Goal: Transaction & Acquisition: Purchase product/service

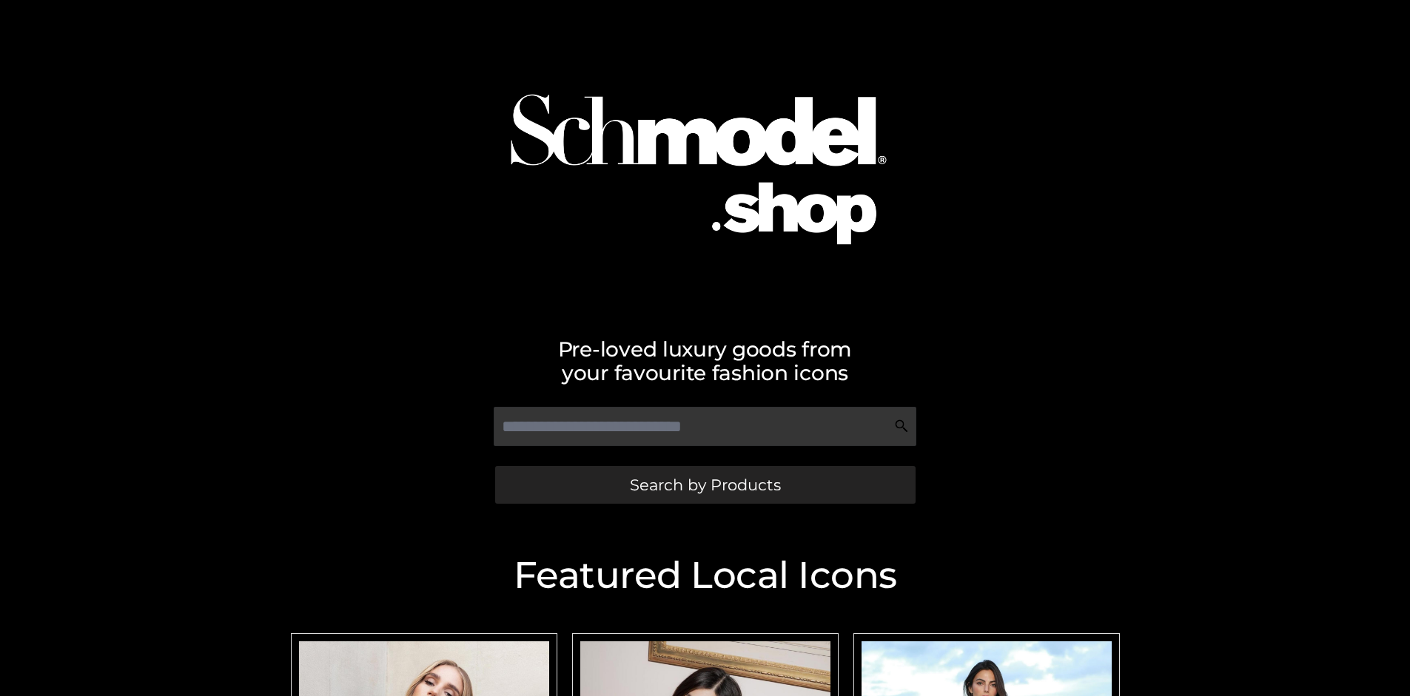
click at [704, 485] on span "Search by Products" at bounding box center [705, 485] width 151 height 16
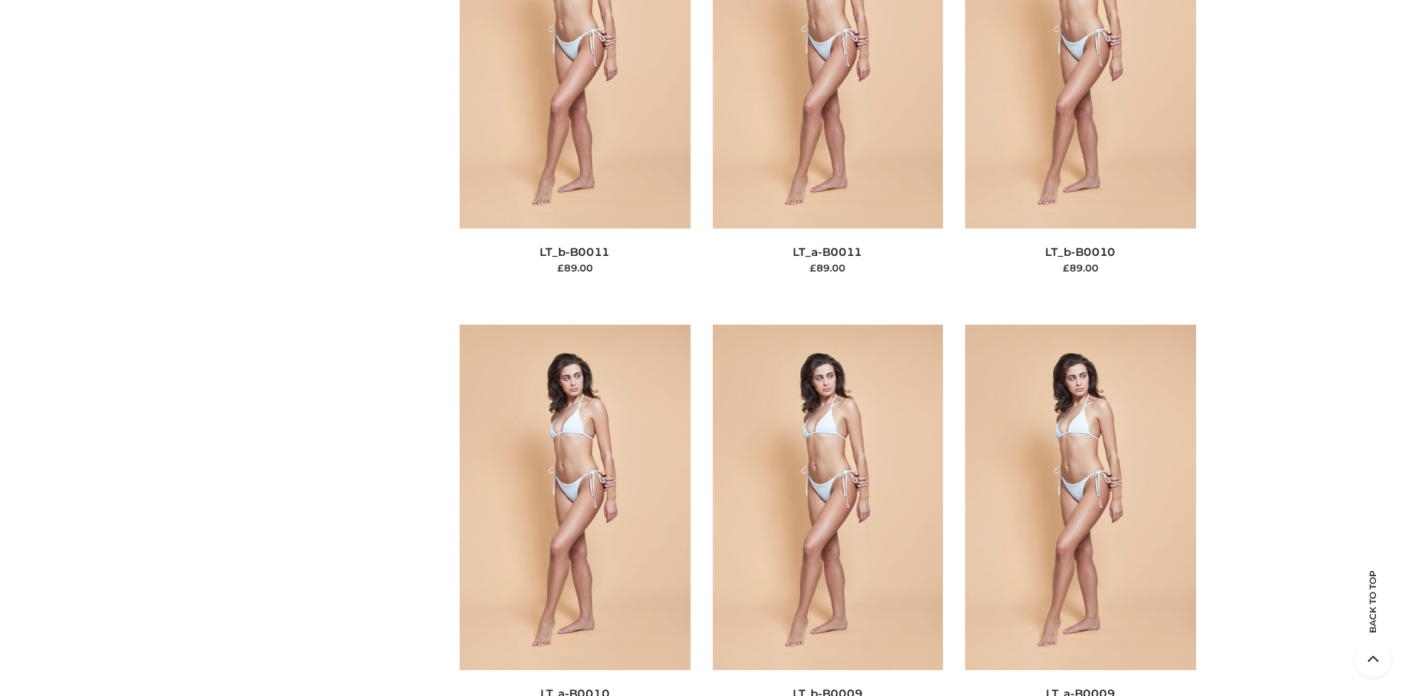
scroll to position [128, 0]
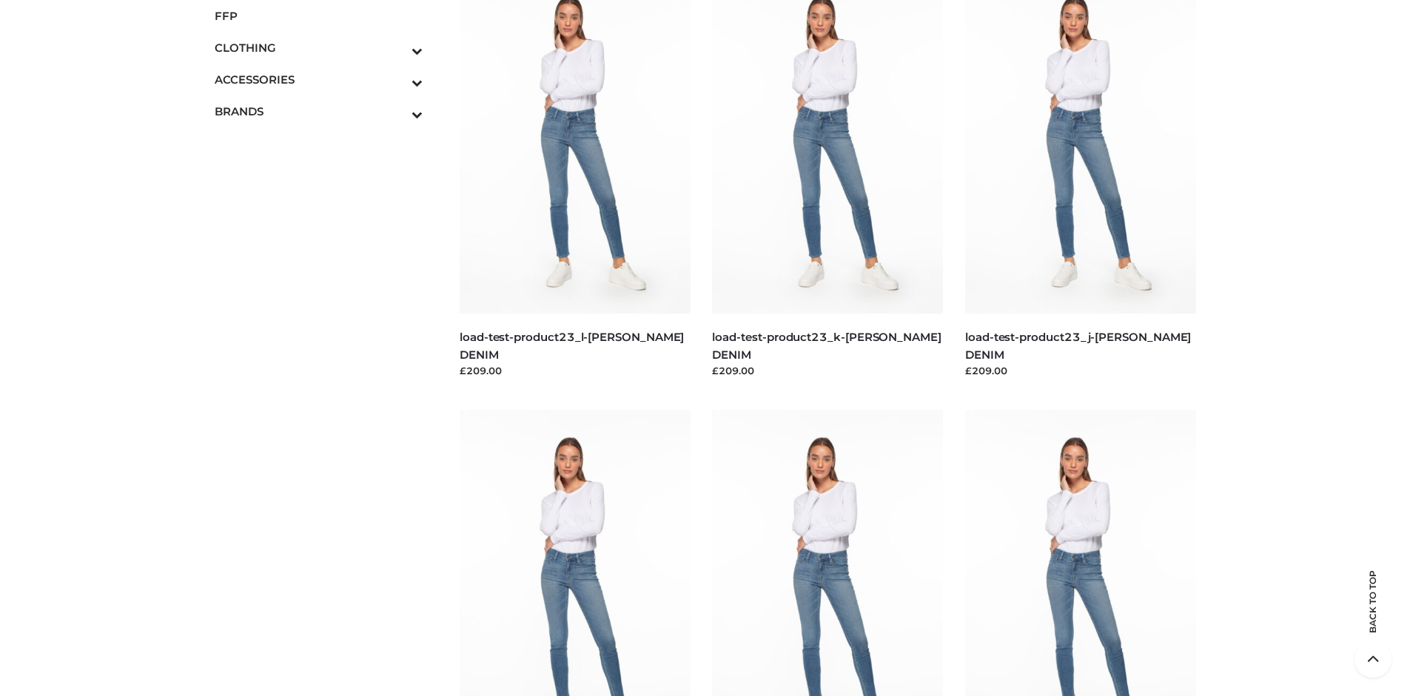
click at [318, 16] on span "FFP" at bounding box center [319, 15] width 209 height 17
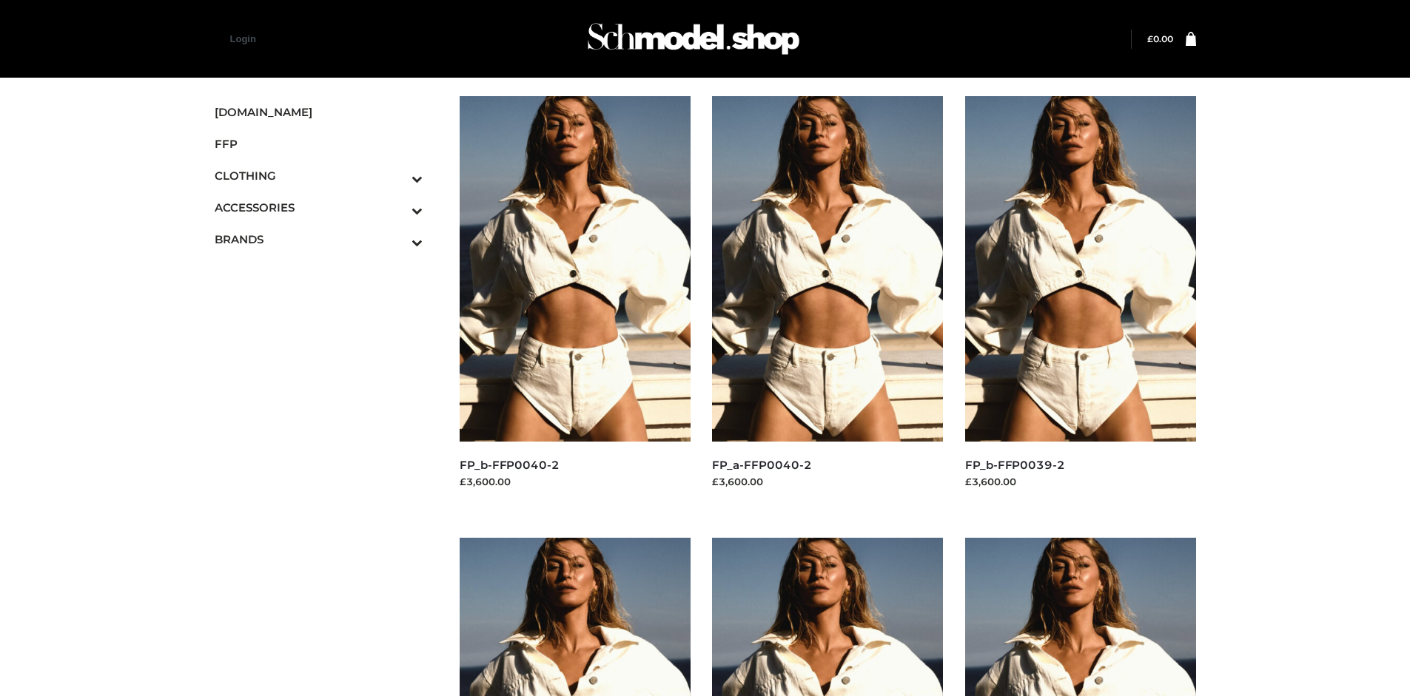
click at [1080, 302] on img at bounding box center [1080, 269] width 231 height 346
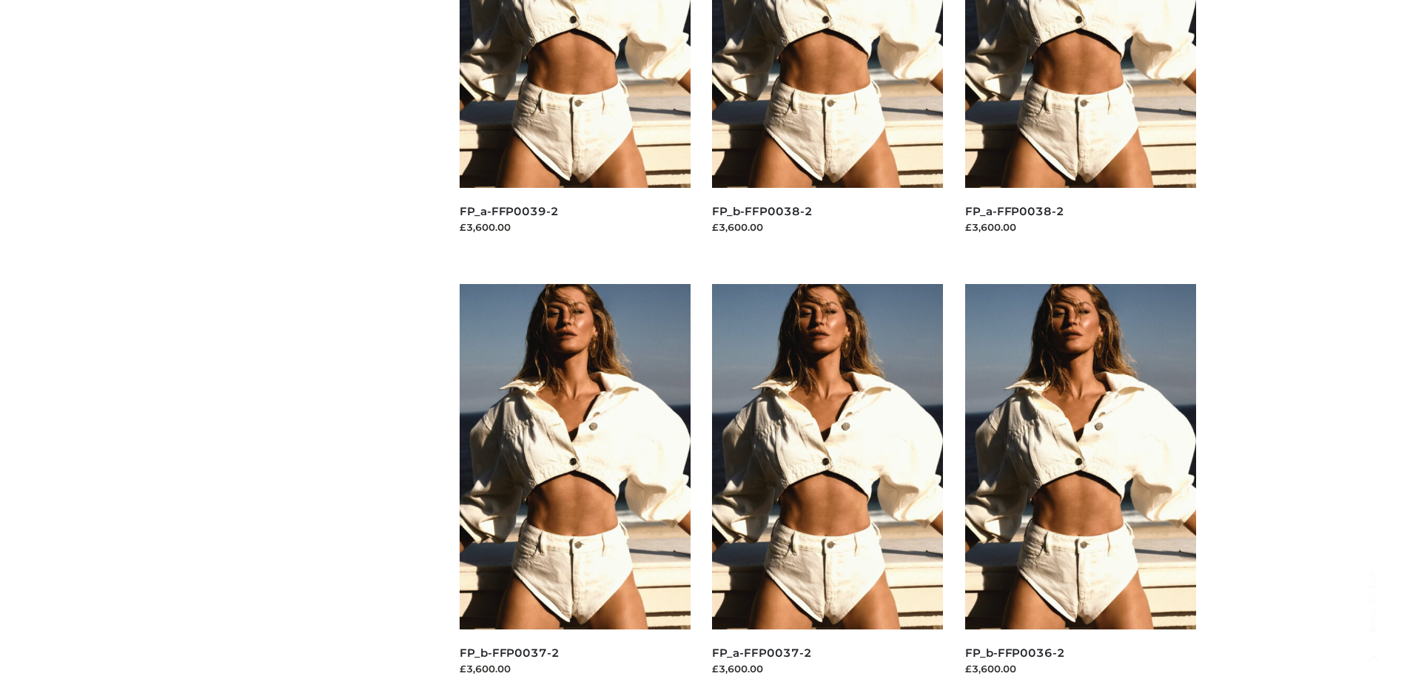
click at [574, 490] on img at bounding box center [574, 457] width 231 height 346
click at [827, 490] on img at bounding box center [827, 457] width 231 height 346
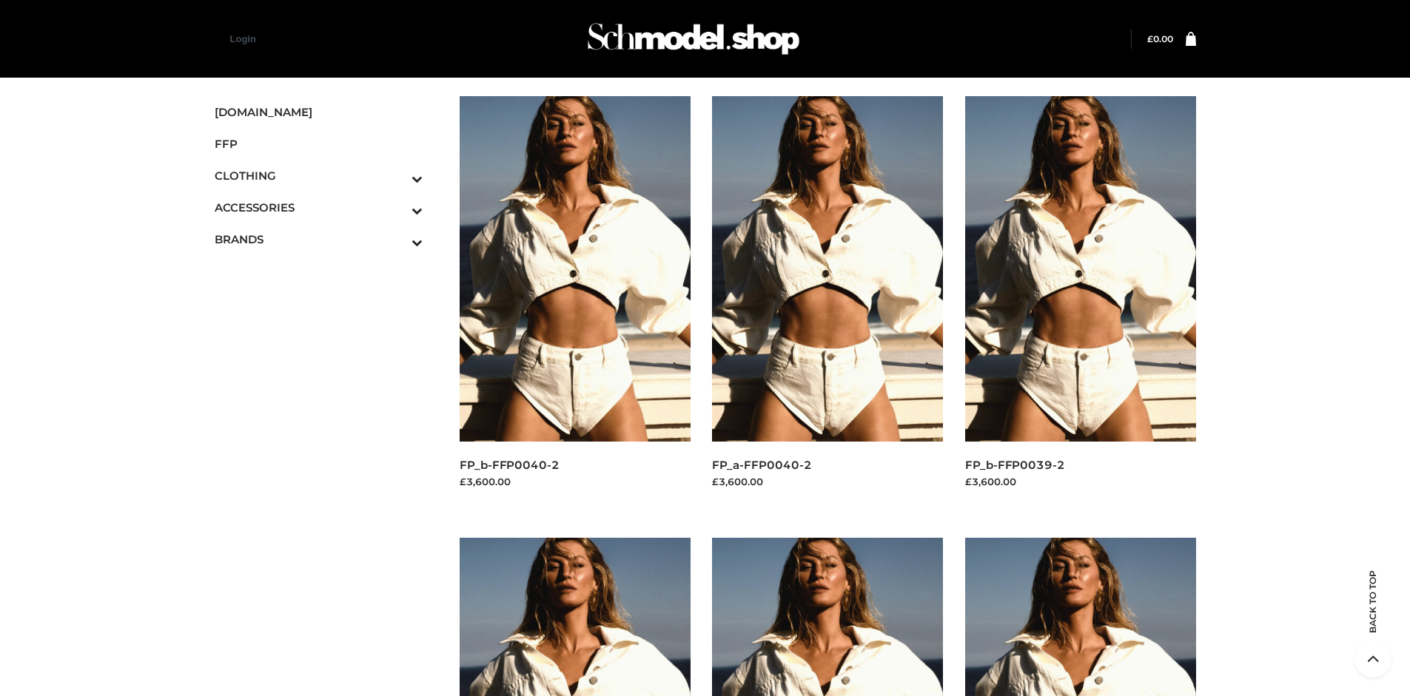
click at [574, 302] on img at bounding box center [574, 269] width 231 height 346
click at [397, 175] on icon "Toggle Submenu" at bounding box center [340, 178] width 166 height 17
click at [326, 303] on span "TWO PIECE" at bounding box center [326, 302] width 194 height 17
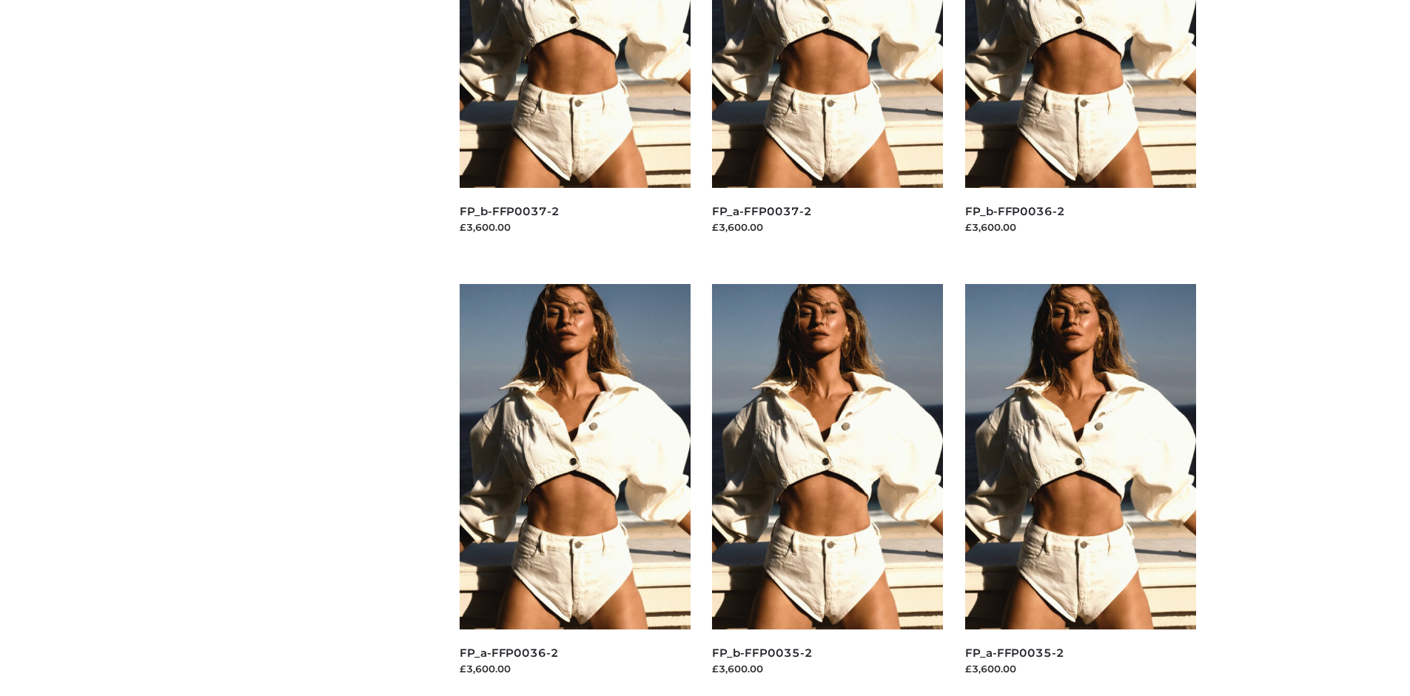
click at [1080, 490] on img at bounding box center [1080, 457] width 231 height 346
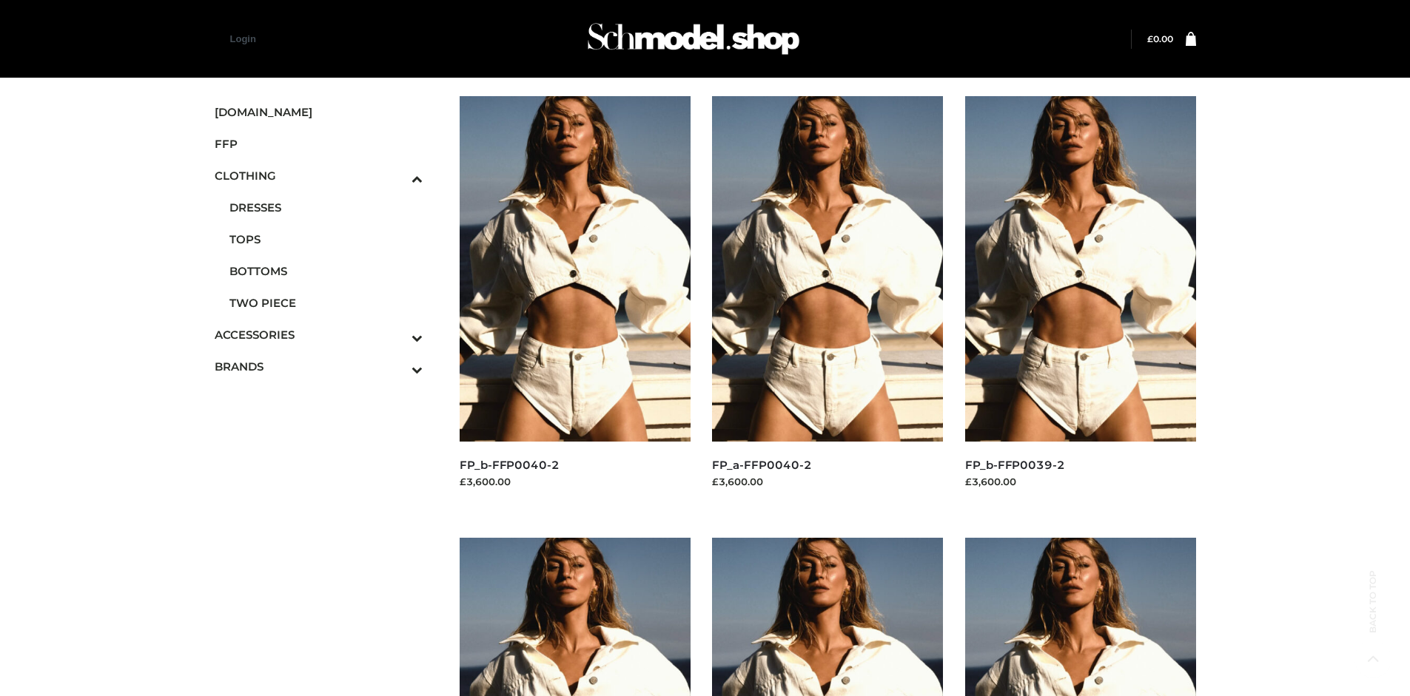
click at [1080, 302] on img at bounding box center [1080, 269] width 231 height 346
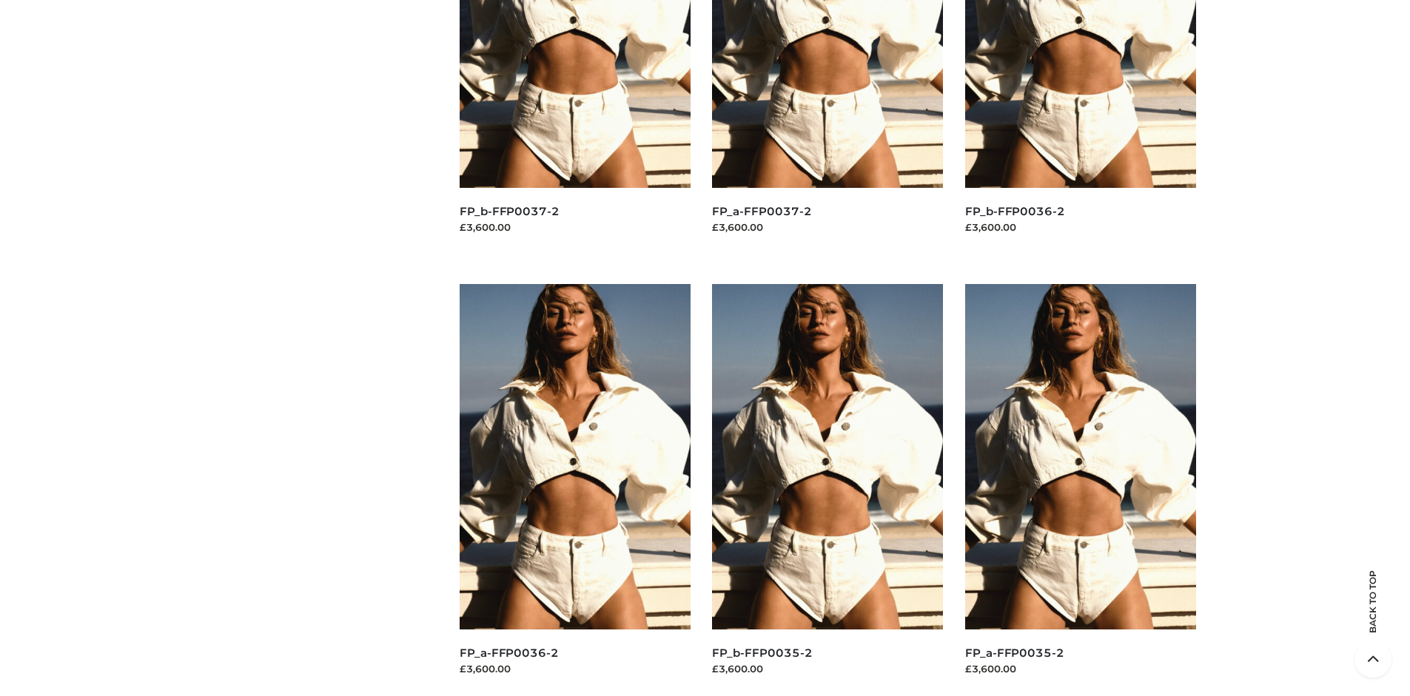
click at [827, 490] on img at bounding box center [827, 457] width 231 height 346
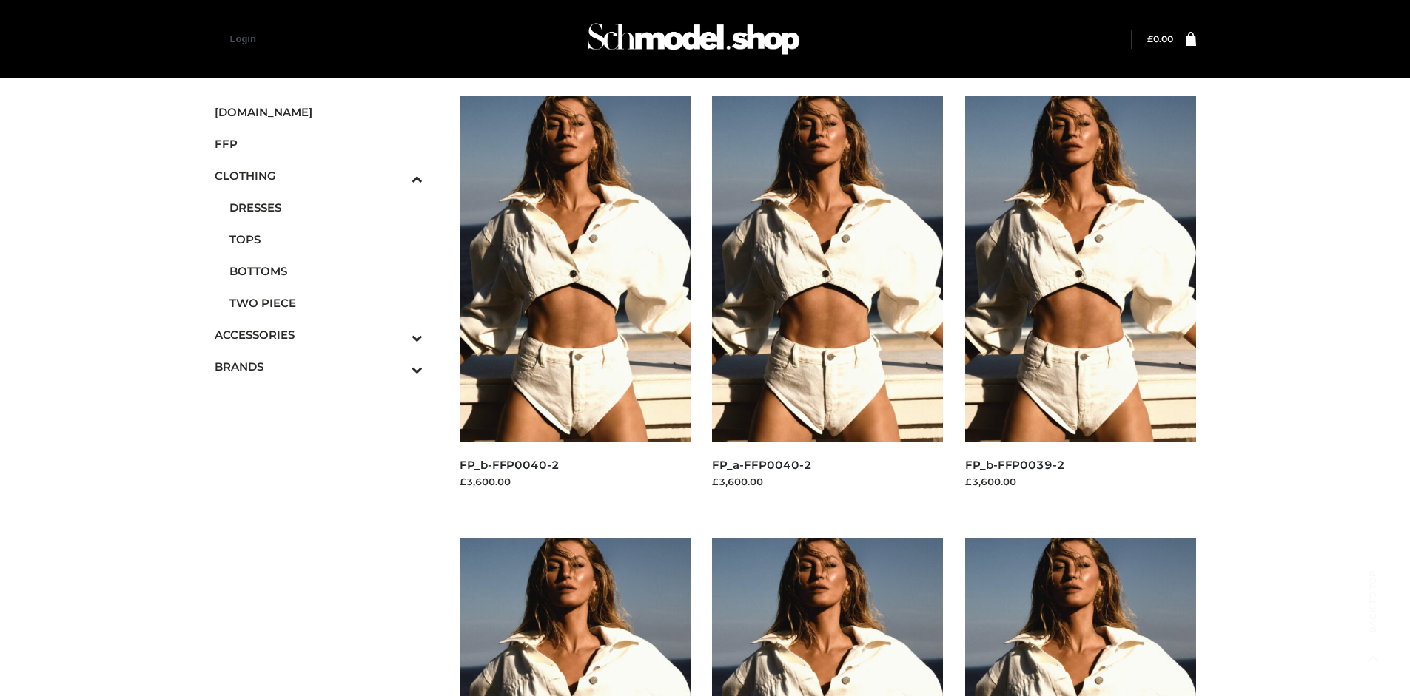
click at [397, 334] on icon "Toggle Submenu" at bounding box center [340, 337] width 166 height 17
click at [326, 271] on span "JEWELRY" at bounding box center [326, 271] width 194 height 17
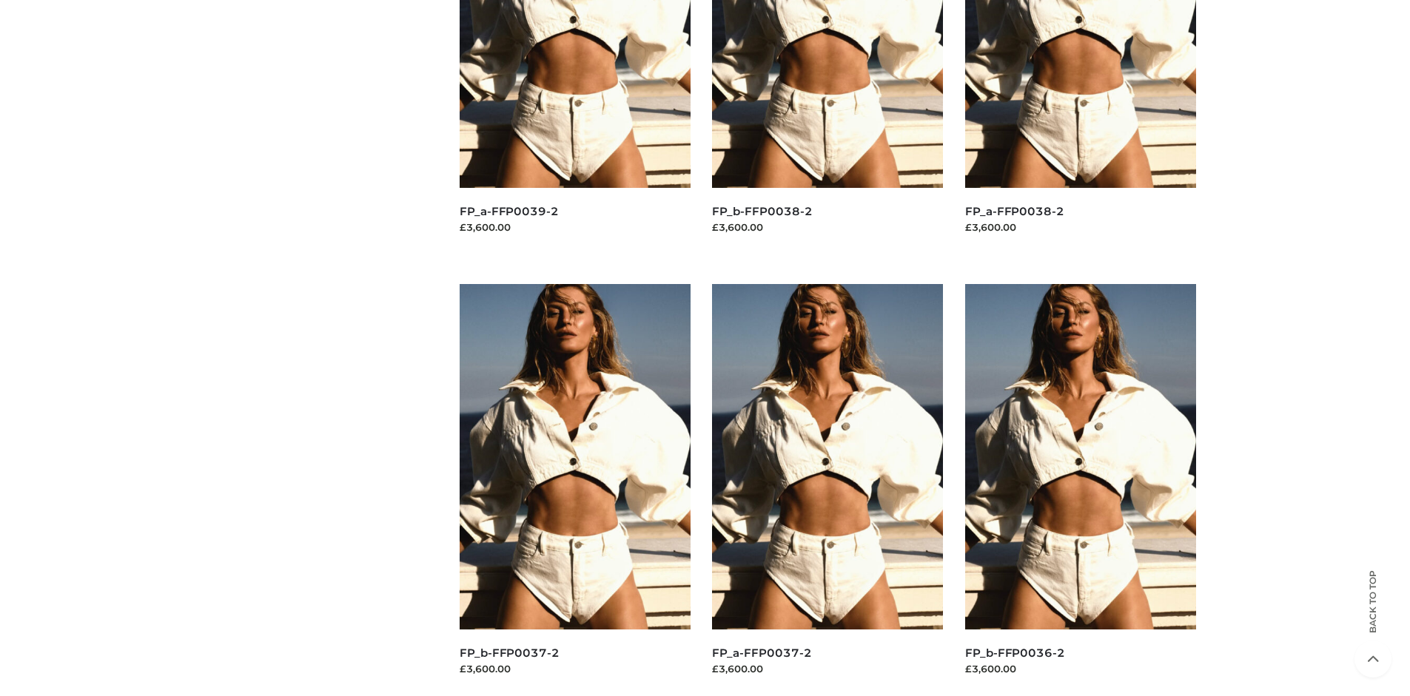
click at [574, 490] on img at bounding box center [574, 457] width 231 height 346
click at [827, 490] on img at bounding box center [827, 457] width 231 height 346
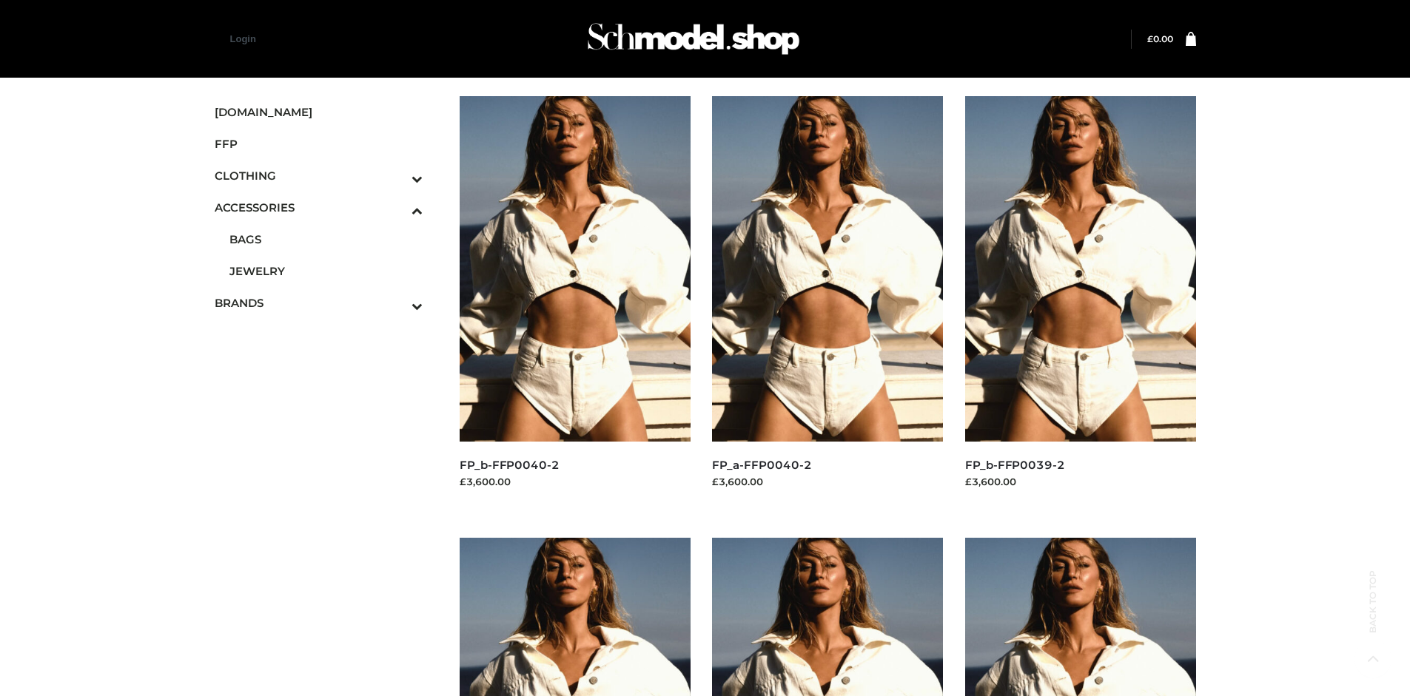
click at [1080, 302] on img at bounding box center [1080, 269] width 231 height 346
click at [397, 303] on icon "Toggle Submenu" at bounding box center [340, 305] width 166 height 17
click at [0, 0] on span "OPP SWIMWEAR" at bounding box center [0, 0] width 0 height 0
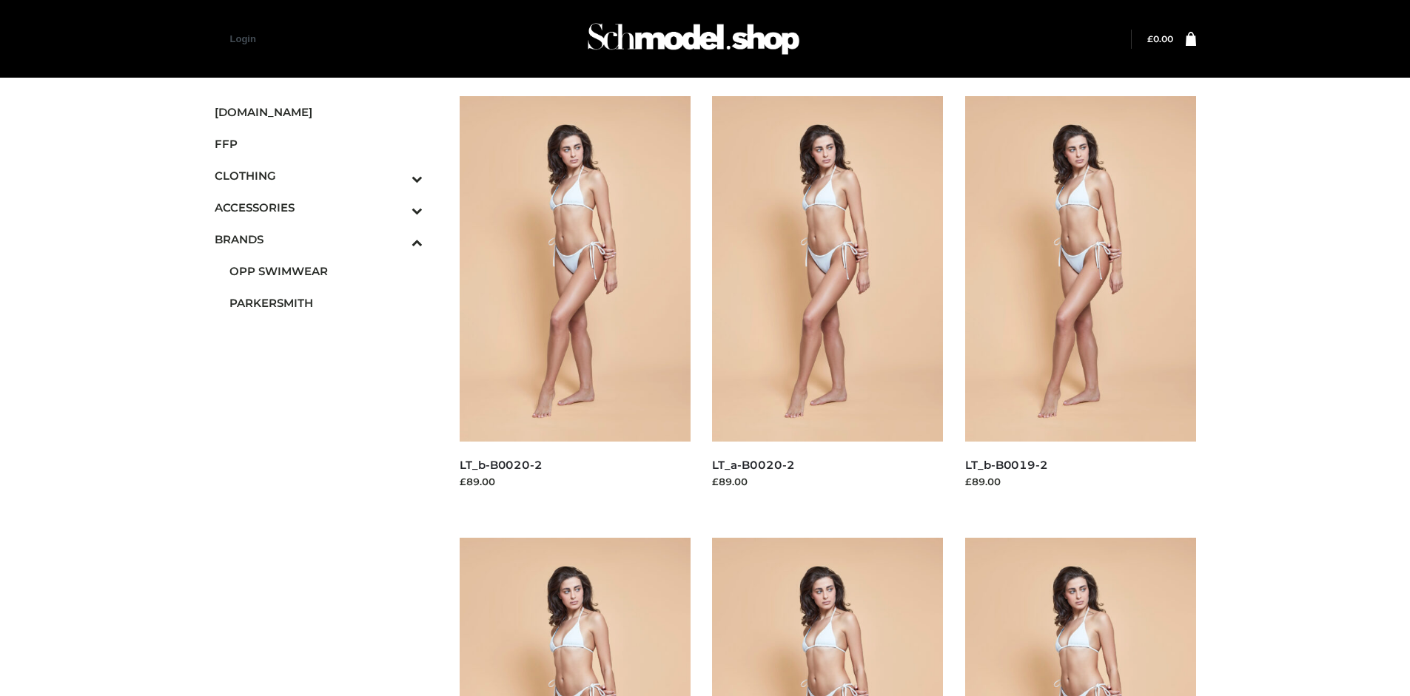
scroll to position [696, 0]
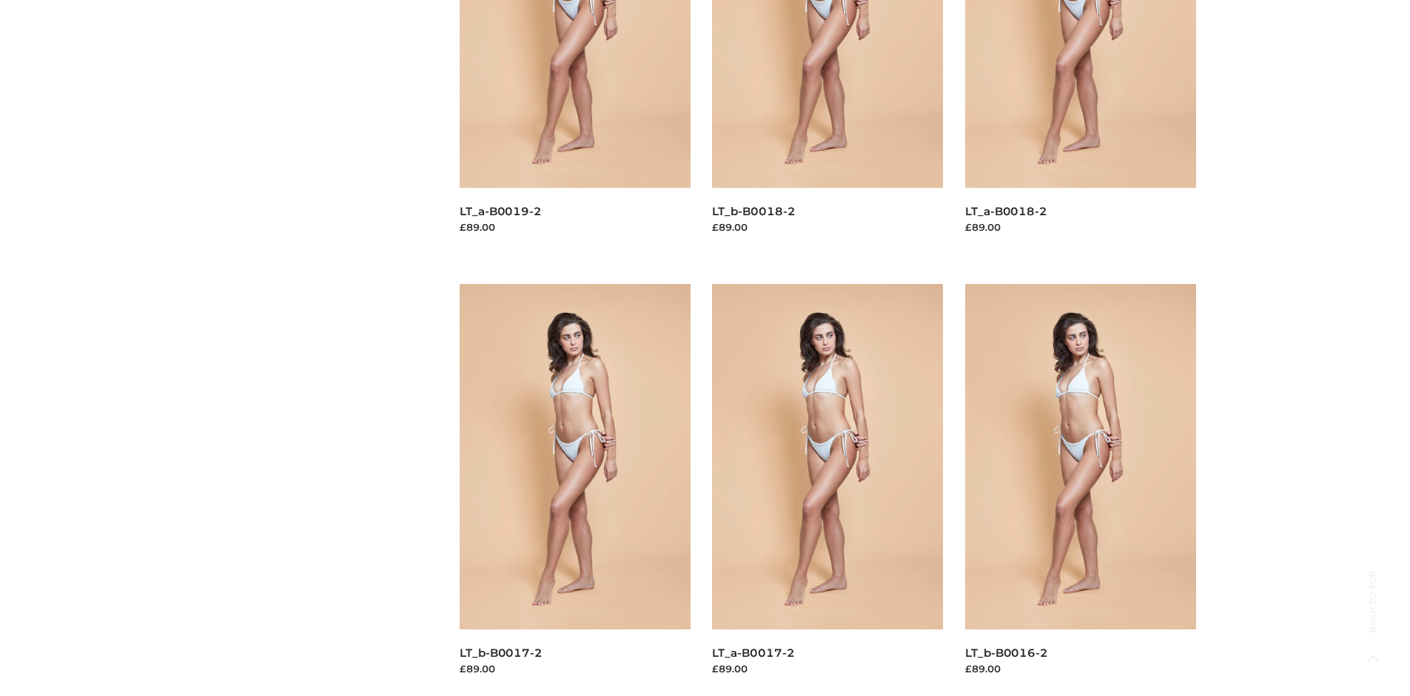
click at [1080, 490] on img at bounding box center [1080, 457] width 231 height 346
click at [827, 490] on img at bounding box center [827, 457] width 231 height 346
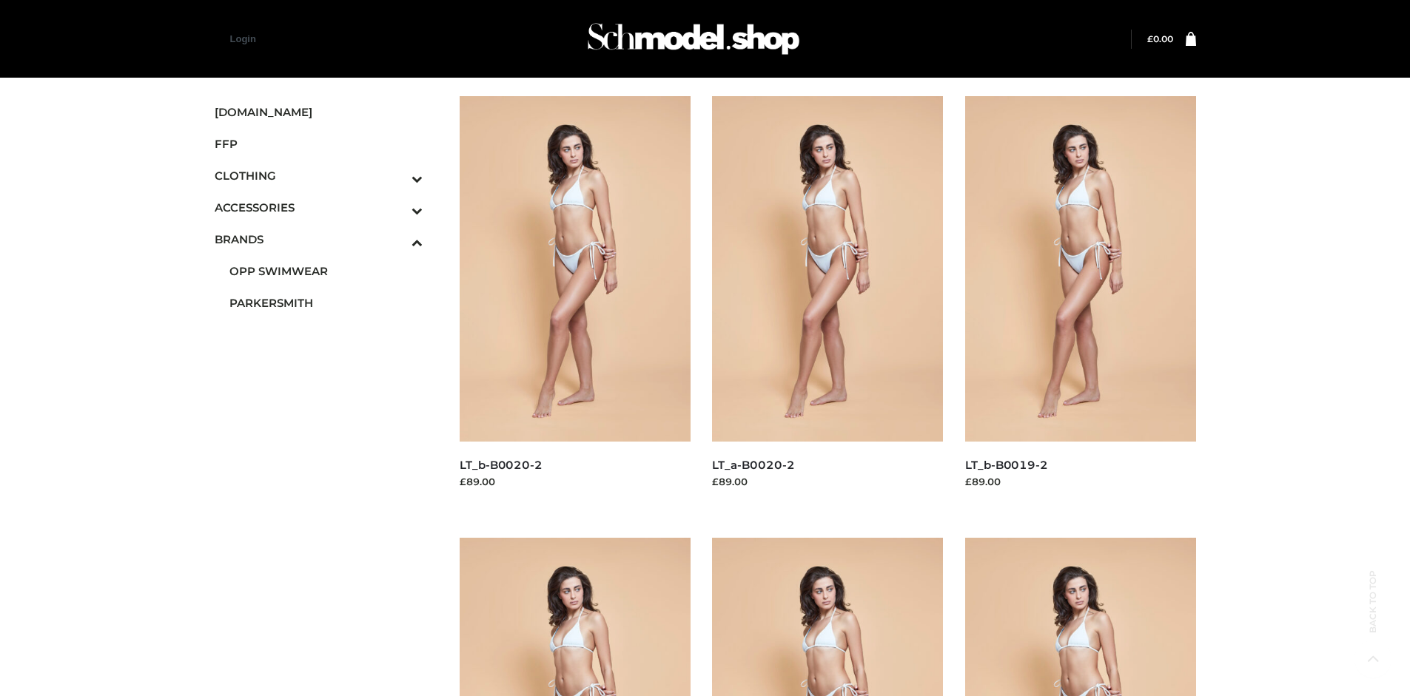
click at [574, 302] on img at bounding box center [574, 269] width 231 height 346
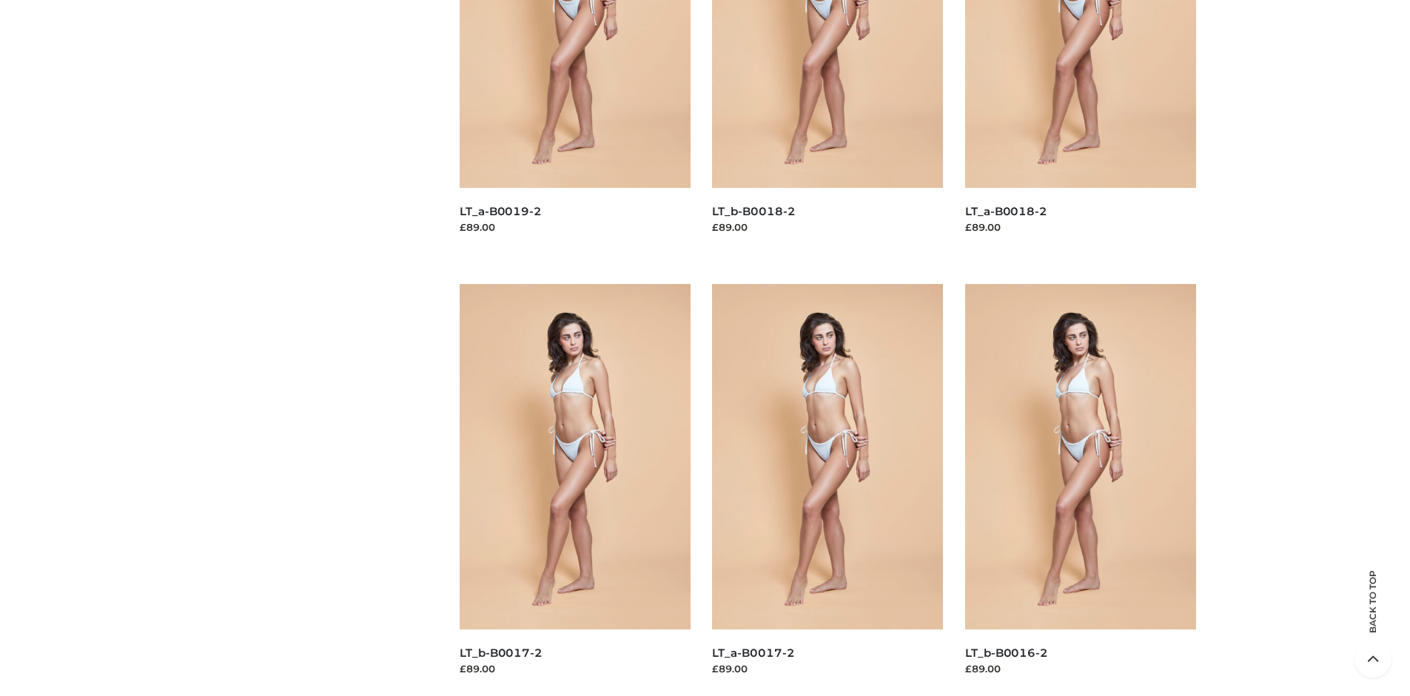
click at [574, 490] on img at bounding box center [574, 457] width 231 height 346
